Goal: Task Accomplishment & Management: Complete application form

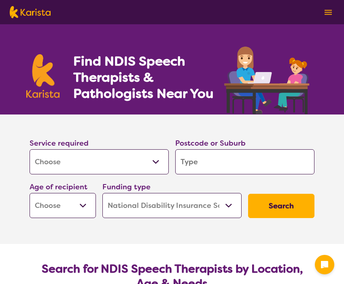
select select "[MEDICAL_DATA]"
select select "NDIS"
select select "[MEDICAL_DATA]"
select select "NDIS"
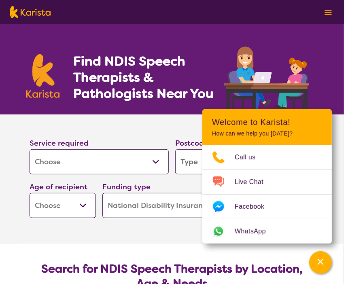
click at [158, 161] on select "Allied Health Assistant Assessment ([MEDICAL_DATA] or [MEDICAL_DATA]) Behaviour…" at bounding box center [99, 161] width 139 height 25
click at [147, 229] on section "Service required Allied Health Assistant Assessment ([MEDICAL_DATA] or [MEDICAL…" at bounding box center [171, 178] width 323 height 129
click at [181, 164] on input "search" at bounding box center [244, 161] width 139 height 25
type input "b"
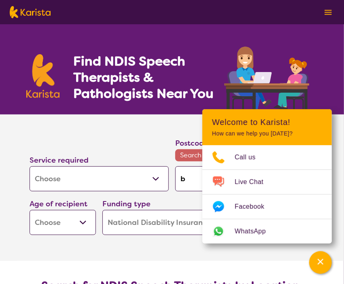
type input "bw"
type input "bwl"
type input "bw"
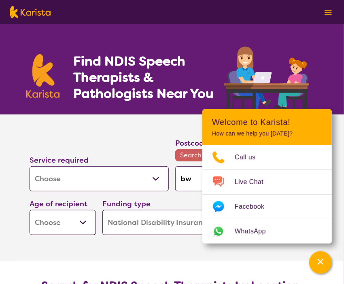
type input "bw"
type input "b"
type input "be"
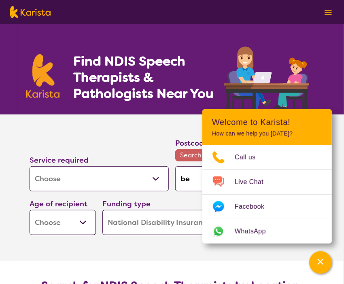
type input "bel"
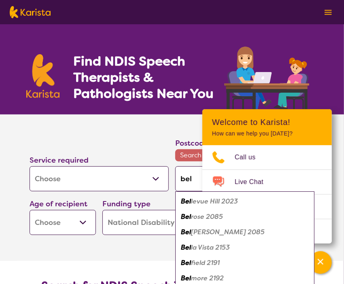
type input "belm"
type input "belmo"
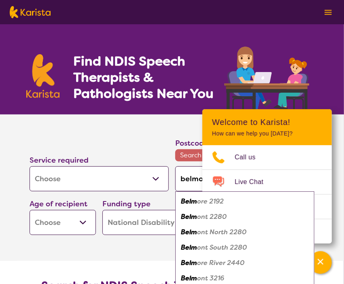
type input "belmor"
type input "[PERSON_NAME]"
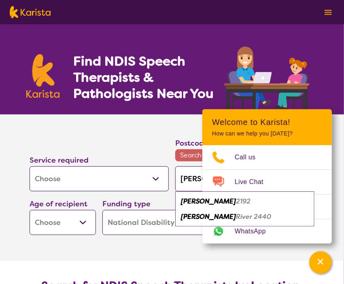
click at [236, 203] on em "2192" at bounding box center [243, 201] width 15 height 8
type input "2192"
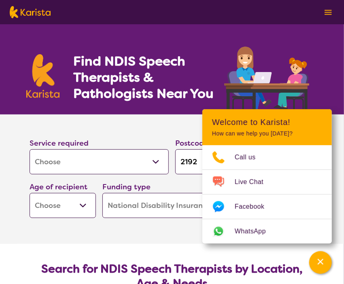
click at [87, 206] on select "Early Childhood - 0 to 9 Child - 10 to 11 Adolescent - 12 to 17 Adult - 18 to 6…" at bounding box center [63, 205] width 66 height 25
select select "EC"
click at [30, 193] on select "Early Childhood - 0 to 9 Child - 10 to 11 Adolescent - 12 to 17 Adult - 18 to 6…" at bounding box center [63, 205] width 66 height 25
select select "EC"
click at [162, 233] on section "Service required Allied Health Assistant Assessment ([MEDICAL_DATA] or [MEDICAL…" at bounding box center [171, 178] width 323 height 129
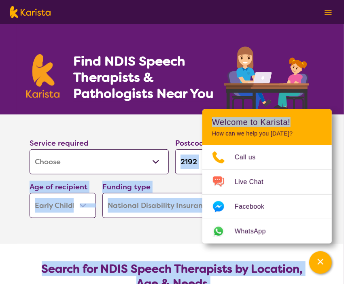
drag, startPoint x: 305, startPoint y: 126, endPoint x: 395, endPoint y: 167, distance: 98.2
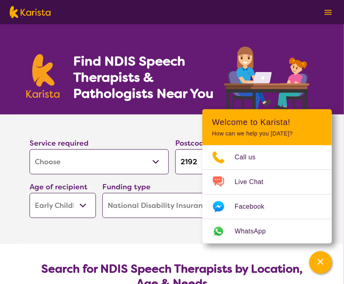
click at [150, 127] on section "Service required Allied Health Assistant Assessment ([MEDICAL_DATA] or [MEDICAL…" at bounding box center [172, 167] width 311 height 107
click at [77, 206] on select "Early Childhood - 0 to 9 Child - 10 to 11 Adolescent - 12 to 17 Adult - 18 to 6…" at bounding box center [63, 205] width 66 height 25
click at [154, 159] on select "Allied Health Assistant Assessment ([MEDICAL_DATA] or [MEDICAL_DATA]) Behaviour…" at bounding box center [99, 161] width 139 height 25
click at [129, 165] on select "Allied Health Assistant Assessment ([MEDICAL_DATA] or [MEDICAL_DATA]) Behaviour…" at bounding box center [99, 161] width 139 height 25
click at [198, 169] on input "2192" at bounding box center [244, 161] width 139 height 25
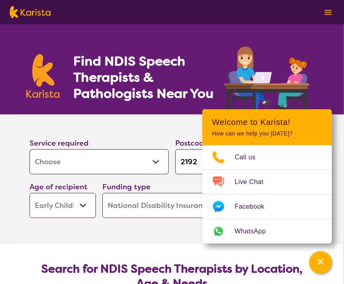
type input "219"
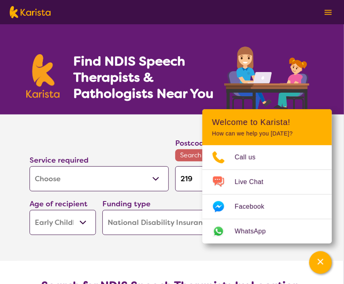
type input "21"
type input "2"
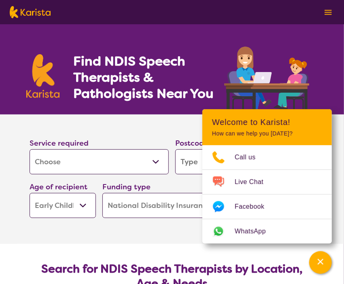
type input "b"
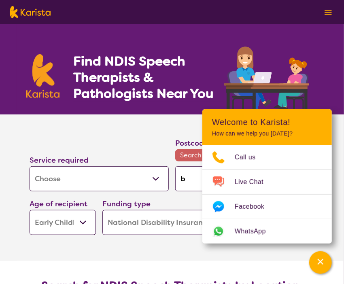
type input "be"
type input "bel"
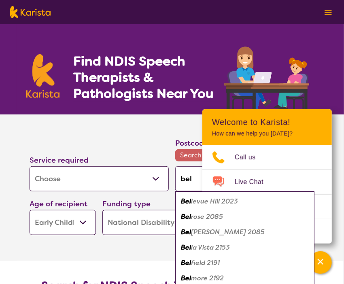
type input "belm"
type input "belmo"
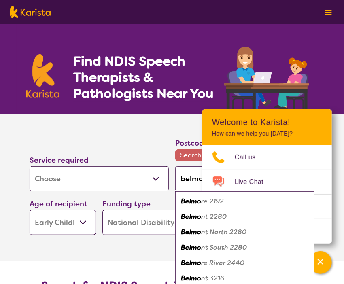
type input "belmor"
type input "[PERSON_NAME]"
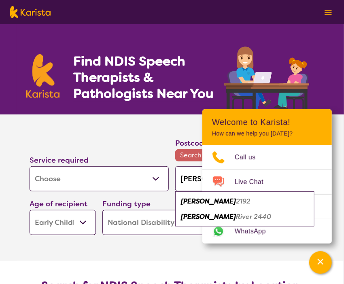
click at [199, 202] on em "[PERSON_NAME]" at bounding box center [208, 201] width 55 height 8
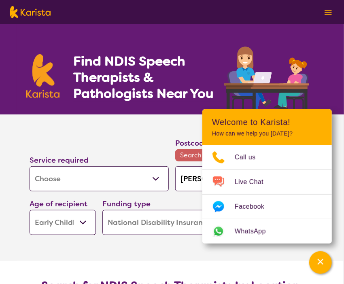
type input "2192"
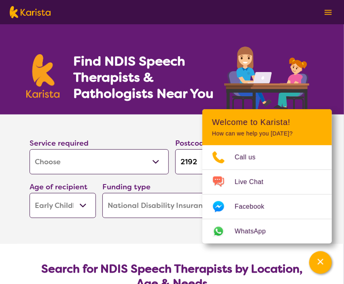
click at [89, 203] on select "Early Childhood - 0 to 9 Child - 10 to 11 Adolescent - 12 to 17 Adult - 18 to 6…" at bounding box center [63, 205] width 66 height 25
click at [30, 193] on select "Early Childhood - 0 to 9 Child - 10 to 11 Adolescent - 12 to 17 Adult - 18 to 6…" at bounding box center [63, 205] width 66 height 25
click at [146, 204] on select "Home Care Package (HCP) National Disability Insurance Scheme (NDIS) I don't know" at bounding box center [171, 205] width 139 height 25
click at [38, 235] on section "Service required Allied Health Assistant Assessment ([MEDICAL_DATA] or [MEDICAL…" at bounding box center [171, 178] width 323 height 129
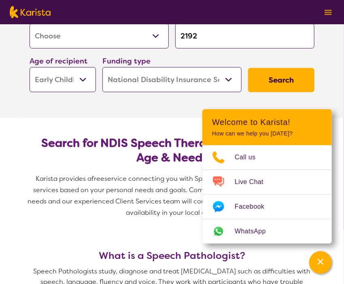
scroll to position [126, 0]
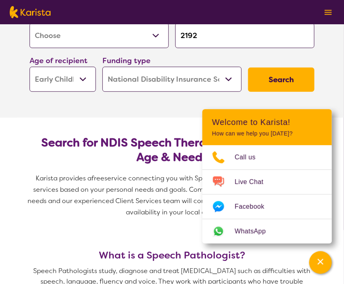
click at [264, 81] on button "Search" at bounding box center [281, 80] width 66 height 24
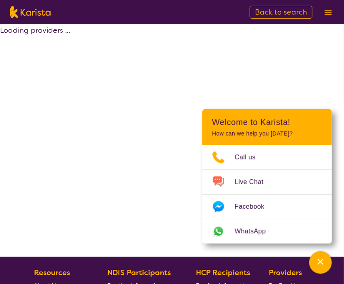
select select "by_score"
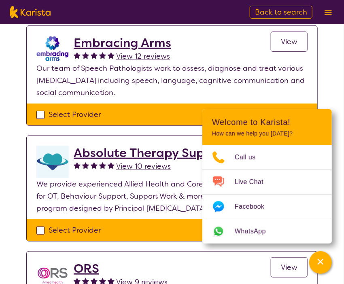
scroll to position [88, 0]
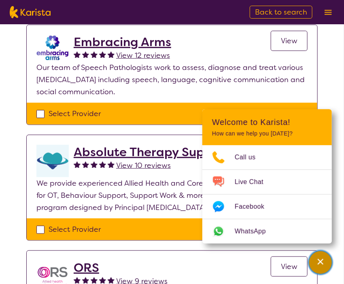
click at [322, 261] on icon "Channel Menu" at bounding box center [320, 262] width 8 height 8
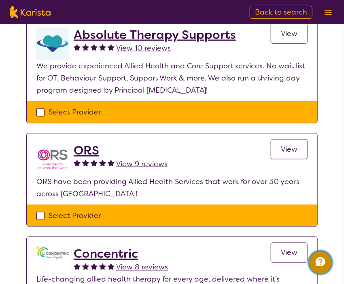
scroll to position [205, 0]
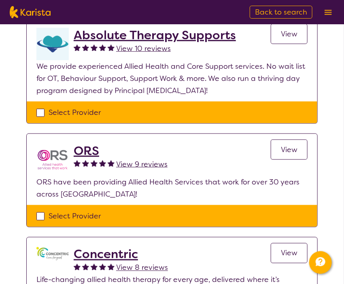
click at [290, 145] on span "View" at bounding box center [289, 150] width 17 height 10
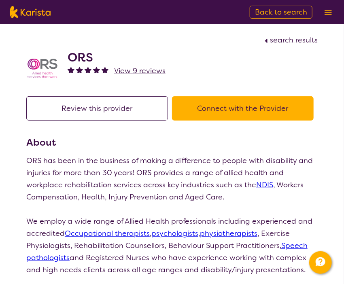
select select "by_score"
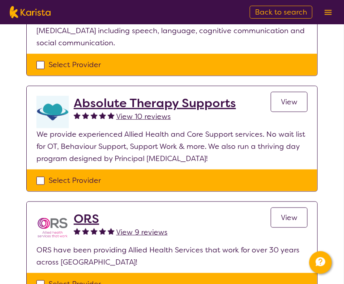
scroll to position [140, 0]
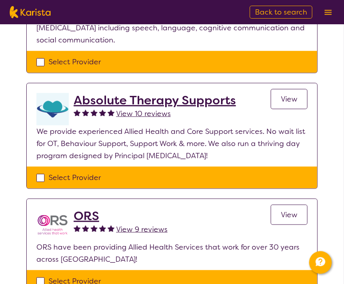
click at [287, 95] on span "View" at bounding box center [289, 99] width 17 height 10
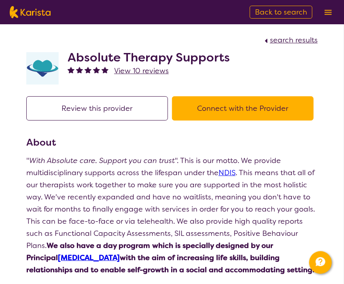
click at [244, 114] on button "Connect with the Provider" at bounding box center [243, 108] width 142 height 24
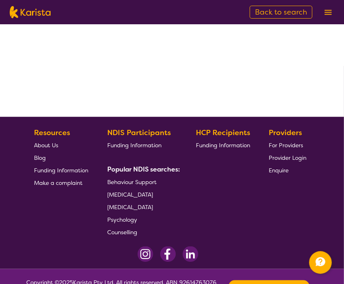
select select "by_score"
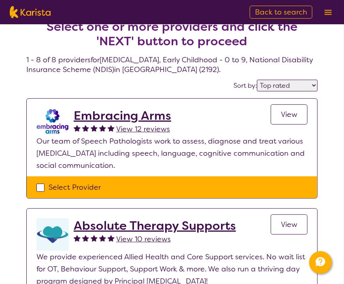
scroll to position [14, 0]
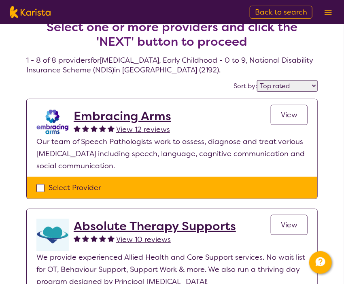
click at [295, 118] on span "View" at bounding box center [289, 115] width 17 height 10
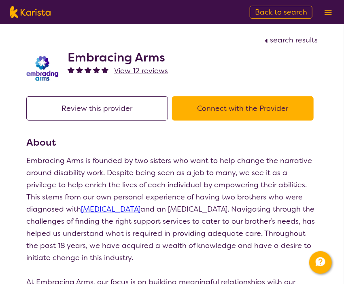
click at [230, 111] on button "Connect with the Provider" at bounding box center [243, 108] width 142 height 24
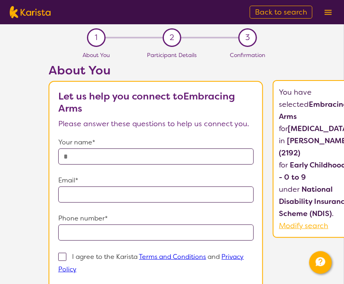
click at [115, 152] on input "text" at bounding box center [156, 156] width 196 height 16
type input "******"
click at [96, 192] on input "email" at bounding box center [156, 194] width 196 height 16
type input "**********"
click at [97, 233] on input "tel" at bounding box center [156, 232] width 196 height 16
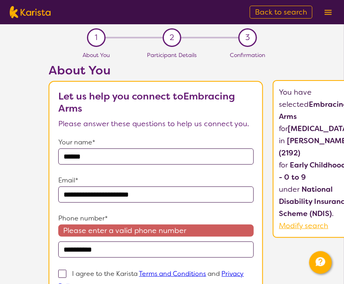
click at [85, 246] on input "**********" at bounding box center [156, 249] width 196 height 16
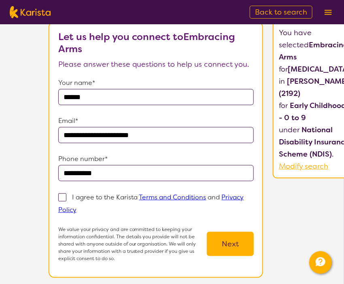
scroll to position [61, 0]
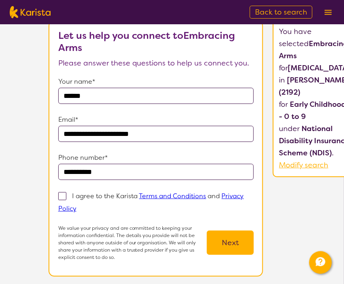
type input "**********"
click at [89, 196] on p "I agree to the Karista Terms and Conditions and Privacy Policy" at bounding box center [151, 202] width 186 height 21
click at [82, 205] on input "I agree to the Karista Terms and Conditions and Privacy Policy" at bounding box center [78, 207] width 5 height 5
checkbox input "true"
click at [239, 245] on button "Next" at bounding box center [230, 242] width 47 height 24
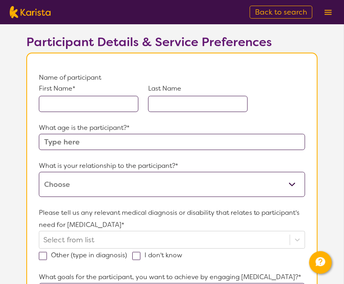
scroll to position [49, 0]
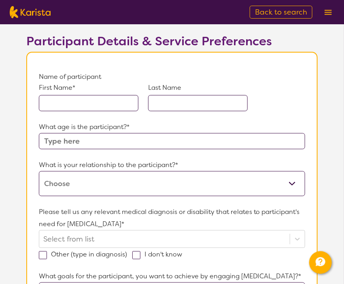
click at [58, 105] on input "text" at bounding box center [88, 103] width 99 height 16
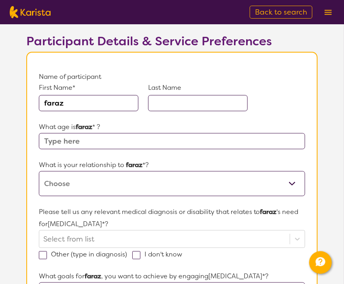
type input "faraz"
click at [182, 102] on input "text" at bounding box center [197, 103] width 99 height 16
type input "kabir"
click at [65, 138] on input "text" at bounding box center [172, 141] width 266 height 16
type input "3"
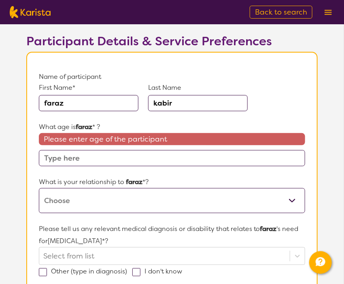
type input "3"
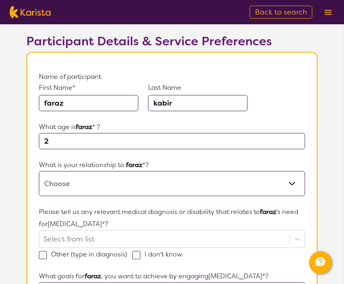
type input "2"
click at [287, 184] on select "This request is for myself I am their parent I am their child I am their spouse…" at bounding box center [172, 183] width 266 height 25
select select "I am their parent"
click at [39, 171] on select "This request is for myself I am their parent I am their child I am their spouse…" at bounding box center [172, 183] width 266 height 25
click at [53, 140] on input "2" at bounding box center [172, 141] width 266 height 16
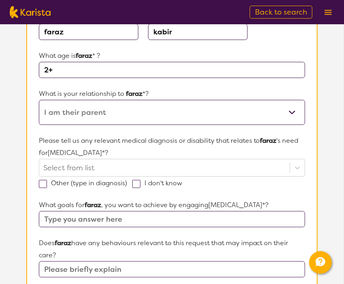
scroll to position [149, 0]
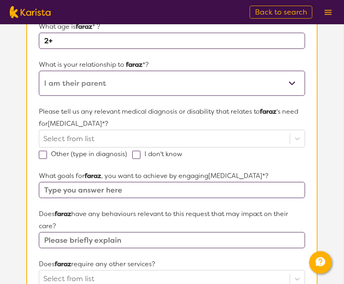
type input "2"
type input "3"
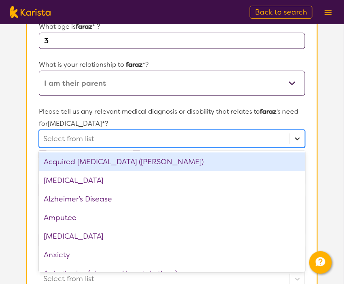
click at [299, 137] on icon at bounding box center [297, 138] width 5 height 3
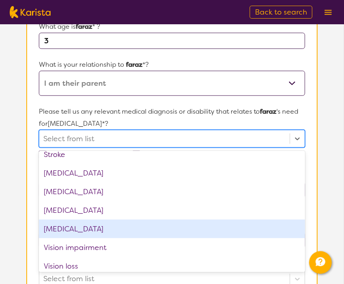
scroll to position [1277, 0]
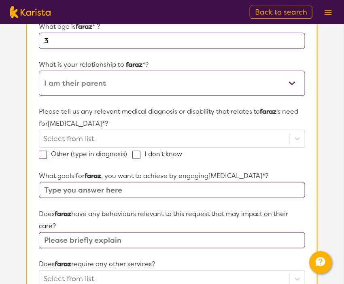
click at [342, 148] on section "L About You 2 Participant Details 3 Confirmation Participant Details & Service …" at bounding box center [172, 225] width 344 height 700
click at [71, 237] on input "text" at bounding box center [172, 240] width 266 height 16
click at [61, 193] on input "text" at bounding box center [172, 190] width 266 height 16
type input "n/a"
click at [56, 235] on input "text" at bounding box center [172, 240] width 266 height 16
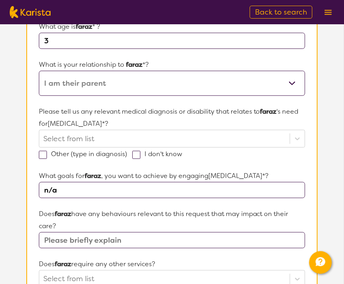
click at [77, 243] on input "text" at bounding box center [172, 240] width 266 height 16
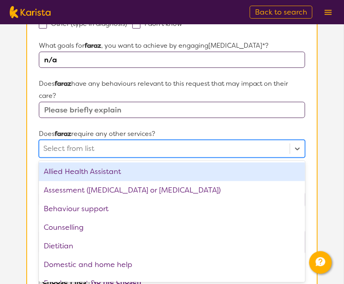
scroll to position [279, 0]
click at [85, 154] on div "Select from list" at bounding box center [164, 148] width 250 height 17
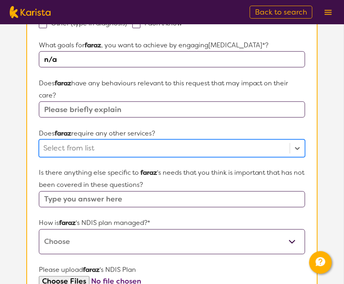
click at [241, 139] on div "Select from list" at bounding box center [172, 148] width 266 height 18
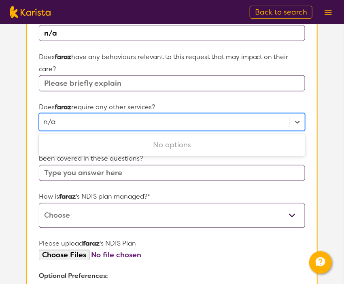
scroll to position [331, 0]
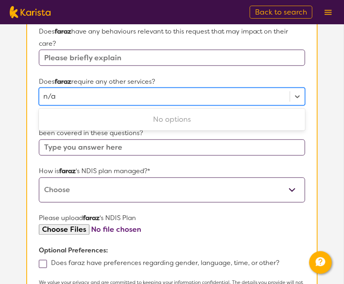
click at [170, 123] on div "No options" at bounding box center [172, 119] width 266 height 19
type input "n/a"
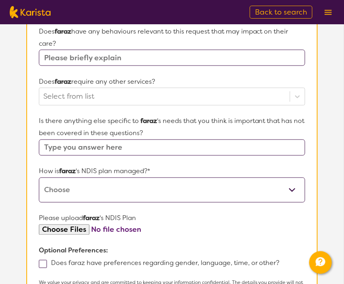
click at [104, 148] on input "text" at bounding box center [172, 147] width 266 height 16
click at [83, 94] on div at bounding box center [164, 97] width 242 height 14
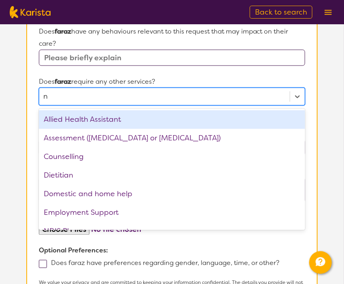
type input "no"
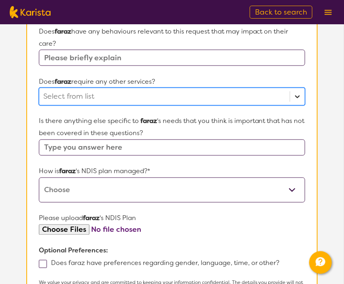
click at [295, 95] on icon at bounding box center [297, 97] width 8 height 8
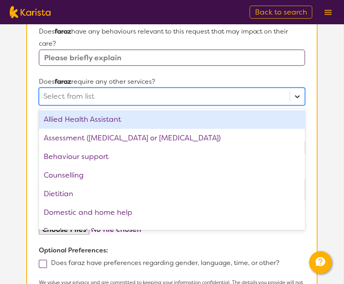
click at [295, 95] on icon at bounding box center [297, 97] width 8 height 8
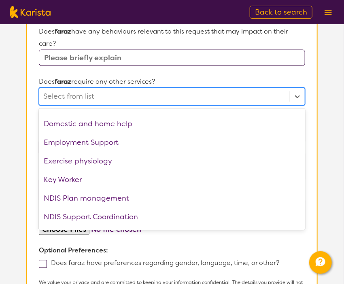
scroll to position [89, 0]
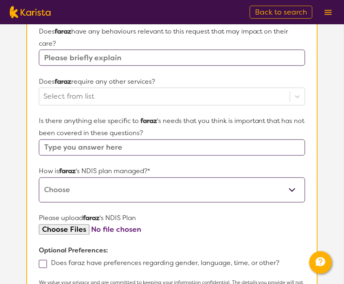
click at [325, 76] on section "Participant Details & Service Preferences Name of participant First Name* [PERS…" at bounding box center [172, 62] width 311 height 661
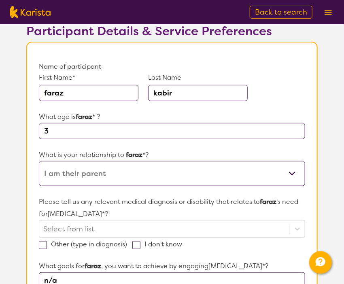
scroll to position [0, 0]
